Goal: Task Accomplishment & Management: Complete application form

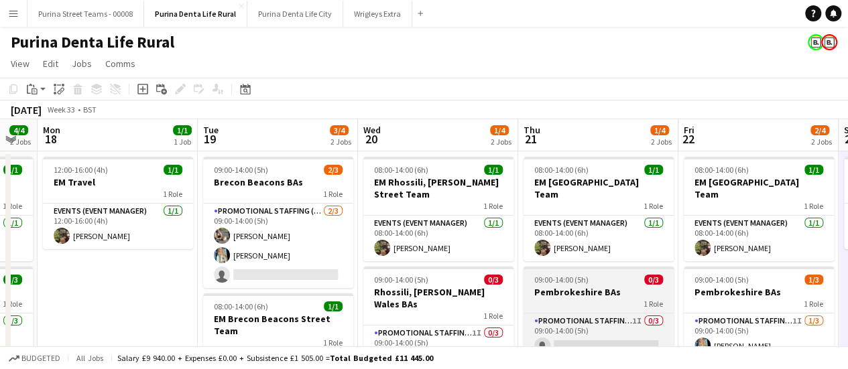
scroll to position [67, 0]
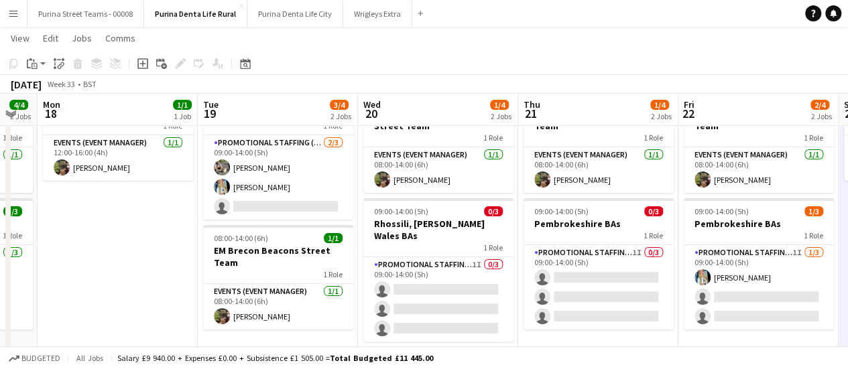
click at [6, 18] on button "Menu" at bounding box center [13, 13] width 27 height 27
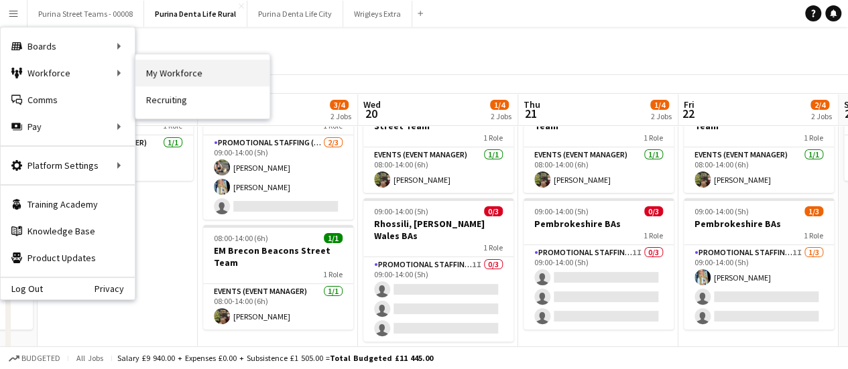
click at [186, 73] on link "My Workforce" at bounding box center [202, 73] width 134 height 27
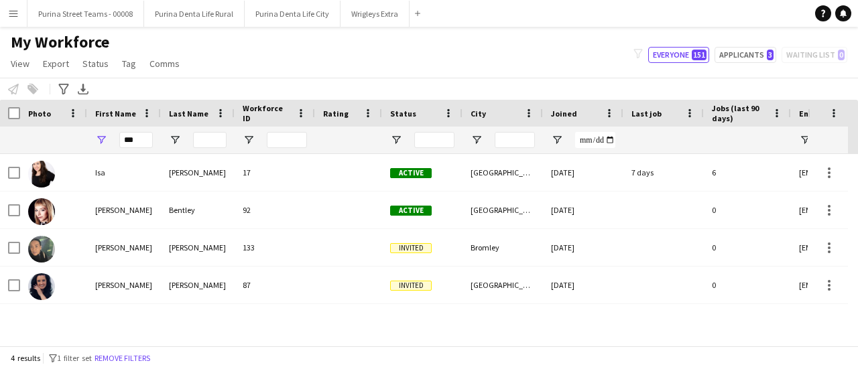
click at [7, 14] on button "Menu" at bounding box center [13, 13] width 27 height 27
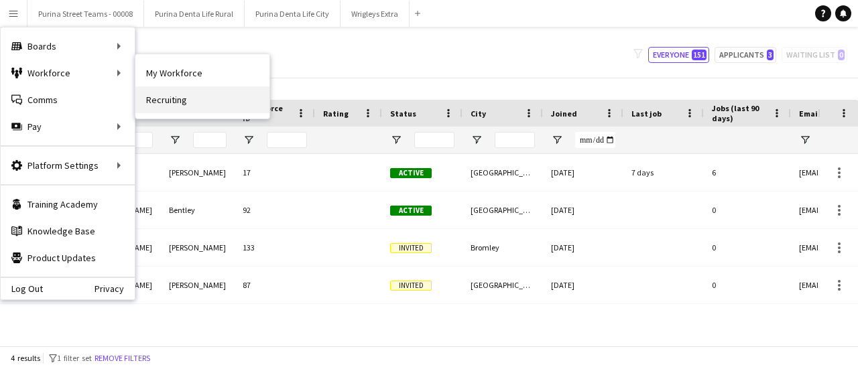
click at [170, 107] on link "Recruiting" at bounding box center [202, 99] width 134 height 27
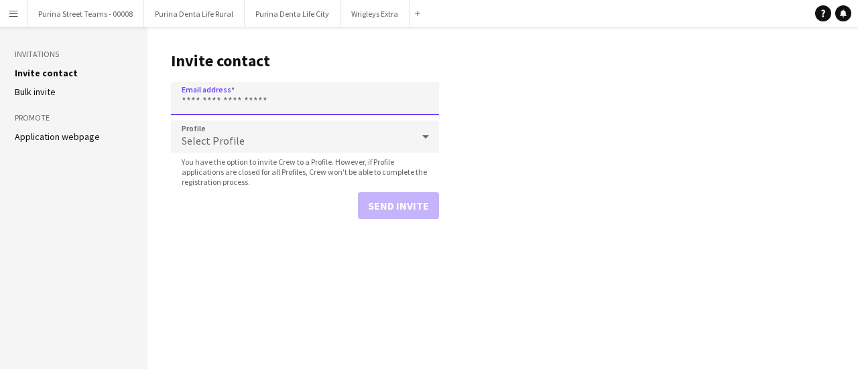
click at [251, 105] on input "Email address" at bounding box center [305, 99] width 268 height 34
click at [216, 132] on form "Email address Profile Select Profile You have the option to invite Crew to a Pr…" at bounding box center [305, 150] width 268 height 137
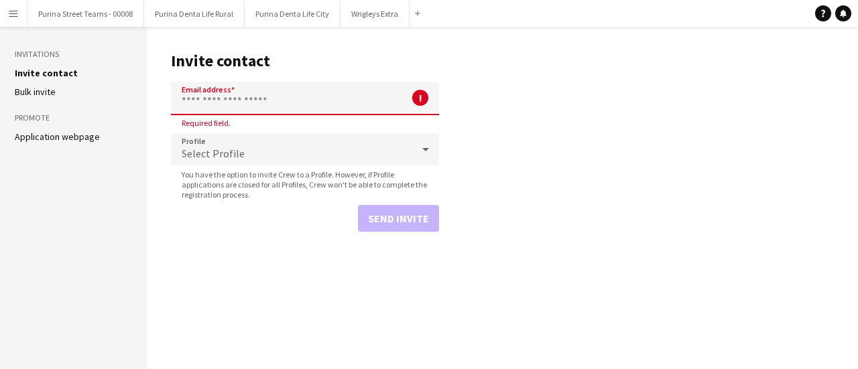
click at [216, 86] on input "Email address" at bounding box center [305, 99] width 268 height 34
paste input "**********"
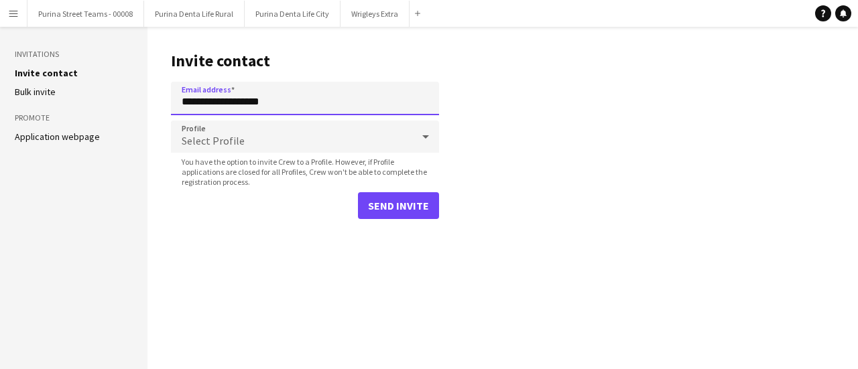
type input "**********"
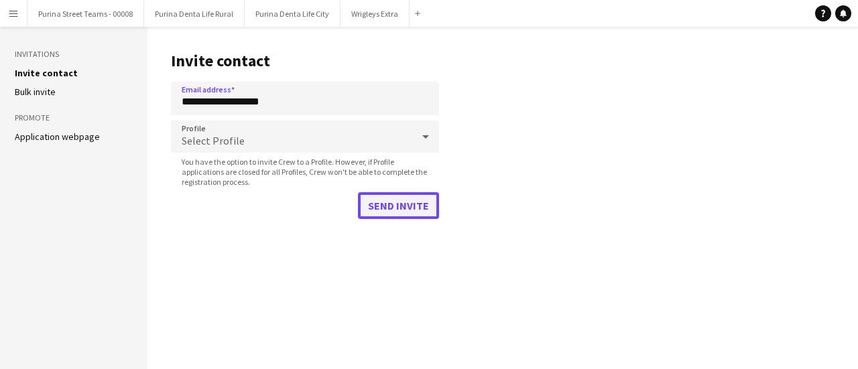
click at [396, 203] on button "Send invite" at bounding box center [398, 205] width 81 height 27
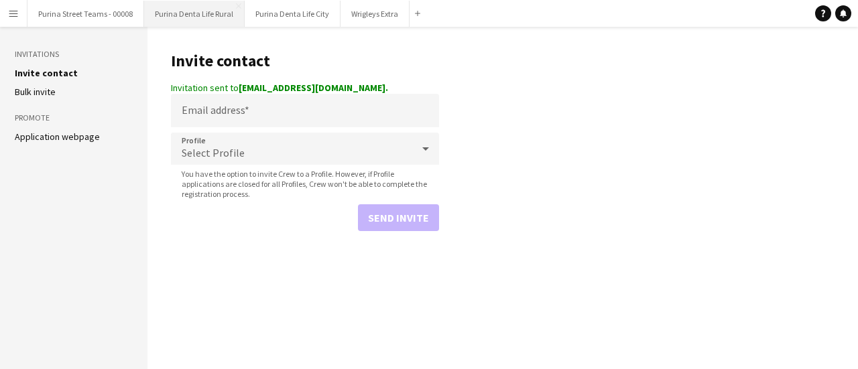
click at [186, 11] on button "Purina Denta Life Rural Close" at bounding box center [194, 14] width 101 height 26
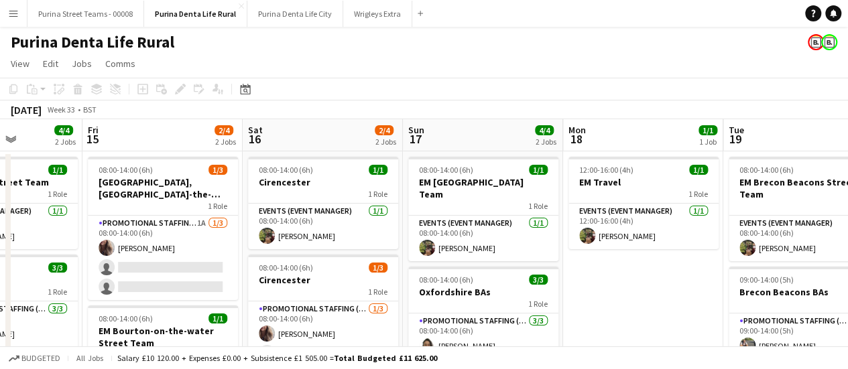
drag, startPoint x: 626, startPoint y: 223, endPoint x: 243, endPoint y: 220, distance: 382.6
click at [243, 220] on app-calendar-viewport "Tue 12 4/4 2 Jobs Wed 13 4/4 2 Jobs Thu 14 4/4 2 Jobs Fri 15 2/4 2 Jobs Sat 16 …" at bounding box center [424, 279] width 848 height 320
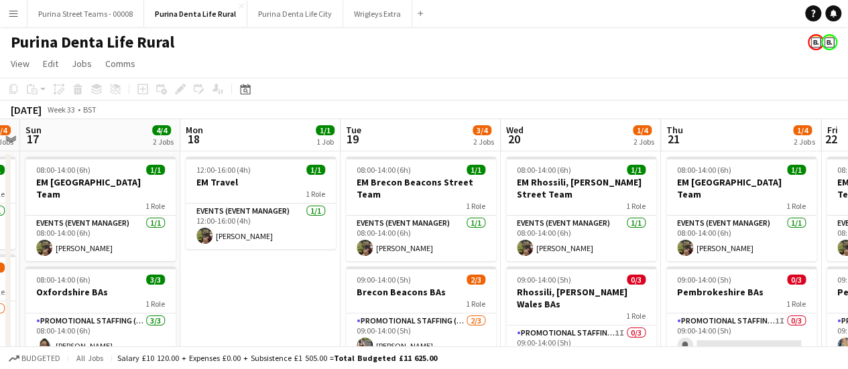
scroll to position [0, 486]
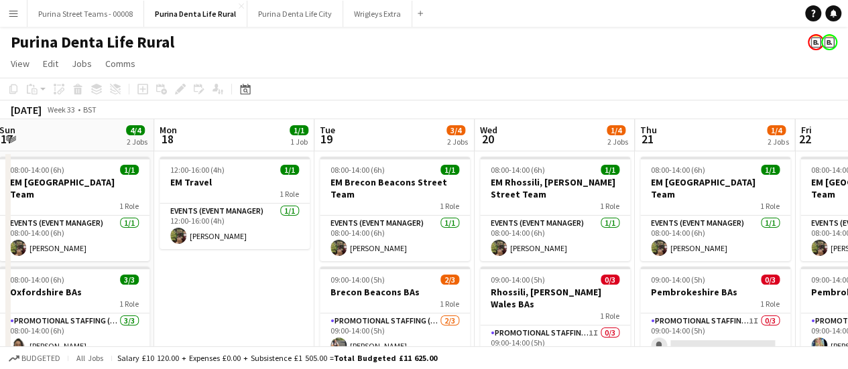
drag, startPoint x: 714, startPoint y: 229, endPoint x: 309, endPoint y: 229, distance: 405.4
click at [309, 229] on app-calendar-viewport "Thu 14 4/4 2 Jobs Fri 15 2/4 2 Jobs Sat 16 2/4 2 Jobs Sun 17 4/4 2 Jobs Mon 18 …" at bounding box center [424, 279] width 848 height 320
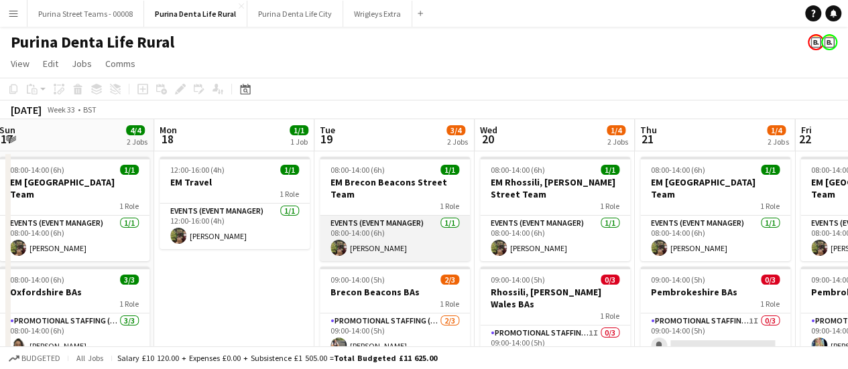
scroll to position [67, 0]
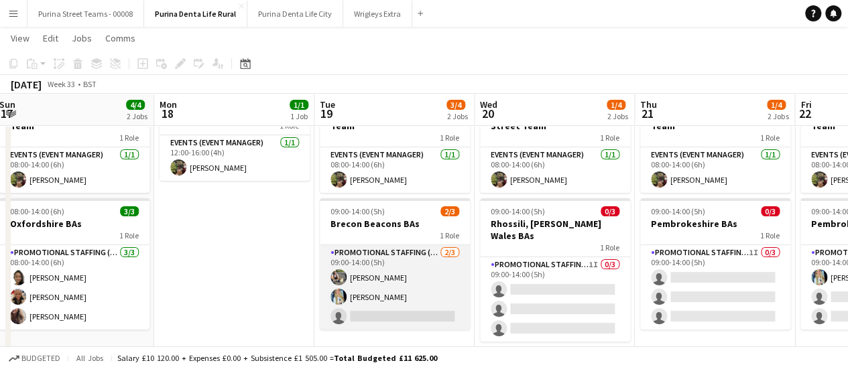
click at [406, 318] on app-card-role "Promotional Staffing (Brand Ambassadors) [DATE] 09:00-14:00 (5h) [PERSON_NAME] …" at bounding box center [395, 287] width 150 height 84
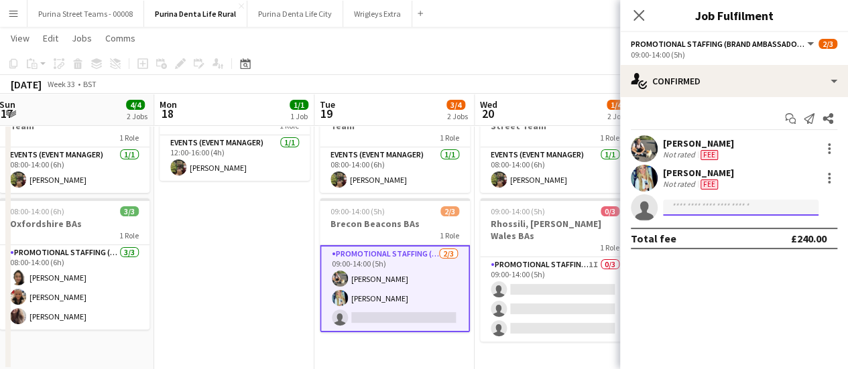
click at [754, 211] on input at bounding box center [740, 208] width 155 height 16
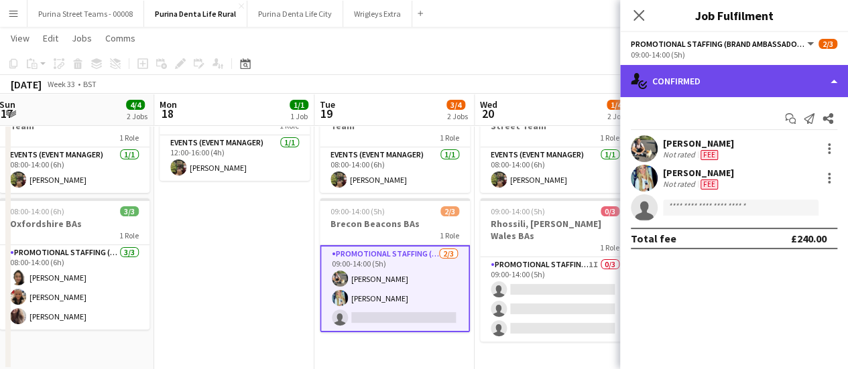
click at [829, 91] on div "single-neutral-actions-check-2 Confirmed" at bounding box center [734, 81] width 228 height 32
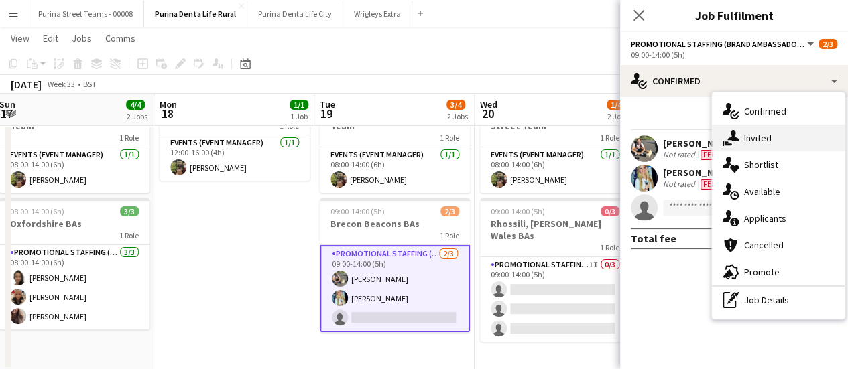
click at [761, 149] on div "single-neutral-actions-share-1 Invited" at bounding box center [778, 138] width 133 height 27
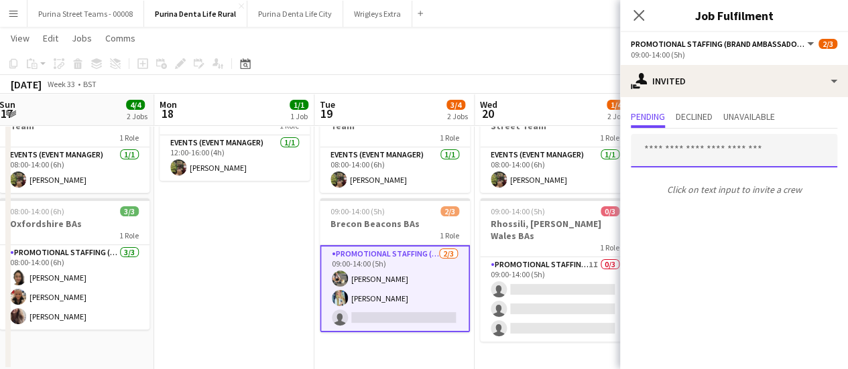
click at [686, 155] on input "text" at bounding box center [734, 151] width 206 height 34
type input "*"
drag, startPoint x: 635, startPoint y: 13, endPoint x: 618, endPoint y: 2, distance: 20.8
click at [635, 13] on icon "Close pop-in" at bounding box center [638, 15] width 11 height 11
